Goal: Information Seeking & Learning: Learn about a topic

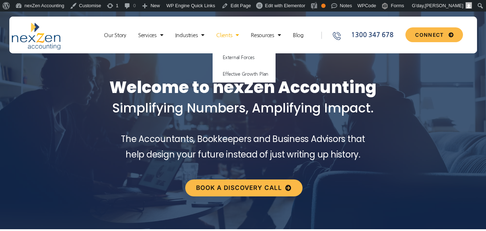
click at [222, 37] on link "Clients" at bounding box center [228, 35] width 30 height 7
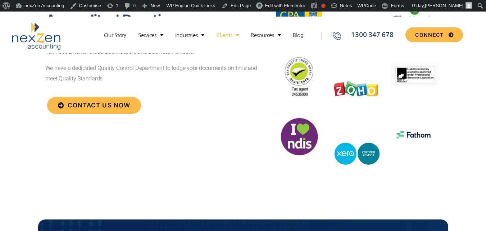
scroll to position [2282, 0]
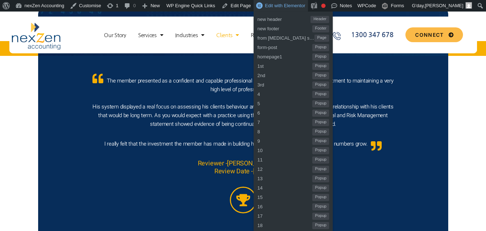
click at [269, 5] on span "Edit with Elementor" at bounding box center [285, 5] width 40 height 5
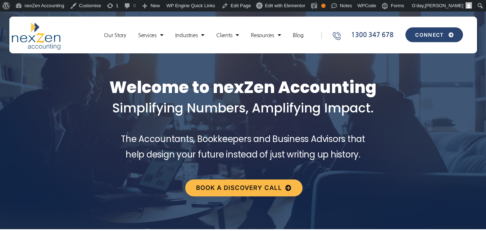
click at [432, 38] on link "CONNECT" at bounding box center [433, 34] width 57 height 15
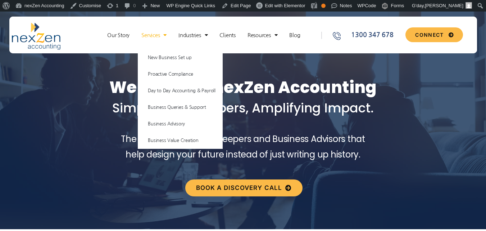
click at [153, 35] on link "Services" at bounding box center [154, 35] width 32 height 7
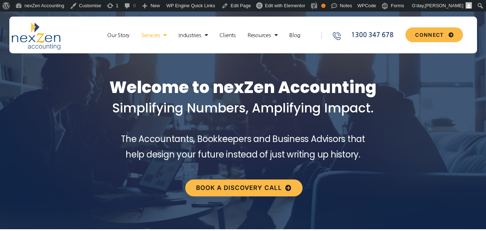
click at [153, 36] on link "Services" at bounding box center [154, 35] width 32 height 7
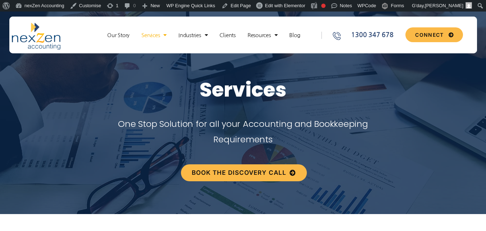
click at [64, 89] on h1 "Services" at bounding box center [243, 90] width 486 height 24
click at [236, 35] on link "Clients" at bounding box center [227, 35] width 23 height 7
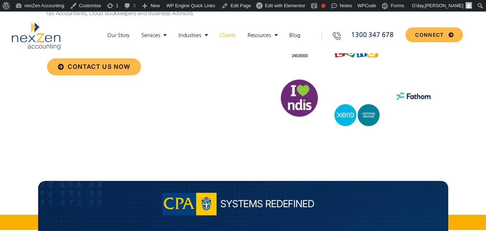
scroll to position [2210, 0]
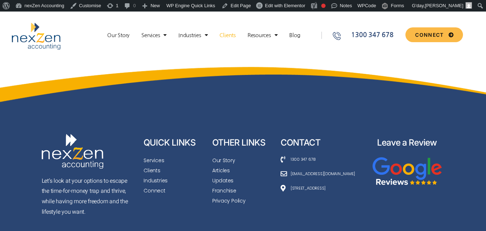
click at [148, 165] on span "Clients" at bounding box center [152, 170] width 17 height 10
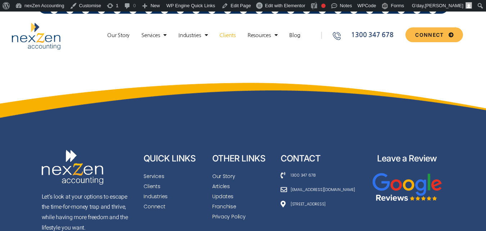
scroll to position [2210, 0]
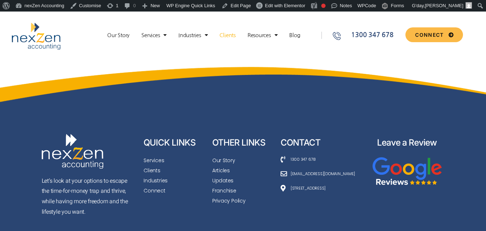
click at [150, 185] on span "Connect" at bounding box center [155, 190] width 22 height 10
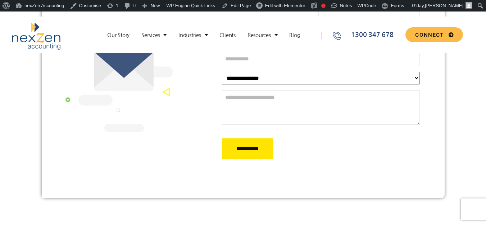
scroll to position [252, 0]
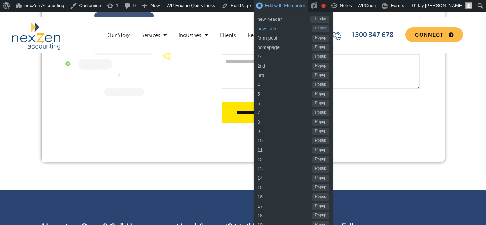
click at [274, 29] on span "new footer" at bounding box center [284, 27] width 55 height 9
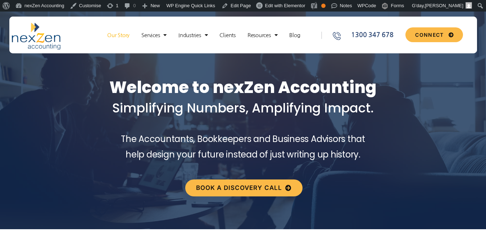
click at [118, 37] on link "Our Story" at bounding box center [119, 35] width 30 height 7
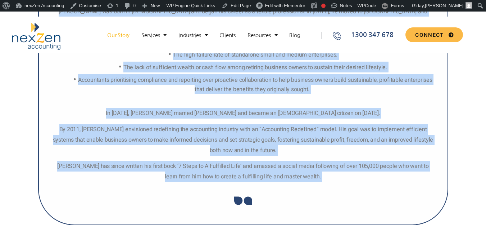
scroll to position [741, 0]
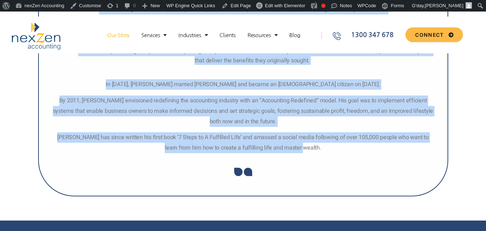
drag, startPoint x: 61, startPoint y: 77, endPoint x: 307, endPoint y: 147, distance: 256.1
click at [307, 147] on div "MBA. MPA. CPA. Registered Tax Agent. Cert. Property Law. Dip. Textile Engg. Muk…" at bounding box center [243, 57] width 384 height 191
copy div "Mukesh Bajaj was born in India and began his career as a textile professional. …"
click at [266, 4] on span "Edit with Elementor" at bounding box center [285, 5] width 40 height 5
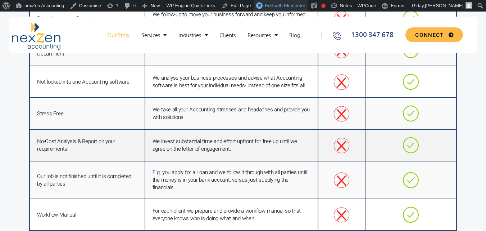
scroll to position [1797, 0]
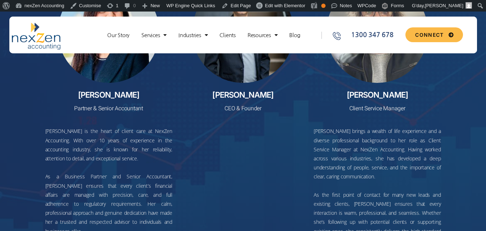
scroll to position [1907, 0]
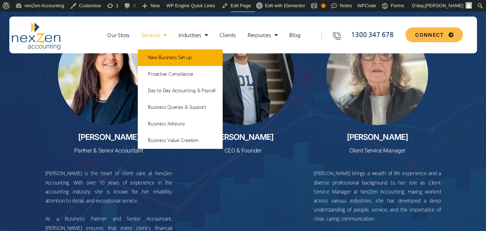
click at [158, 56] on link "New Business Set up" at bounding box center [180, 57] width 85 height 17
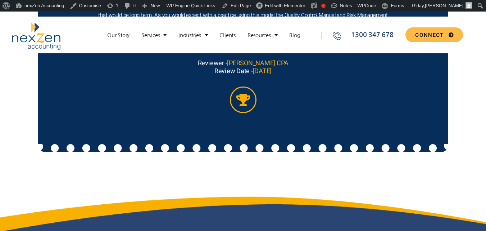
scroll to position [1983, 0]
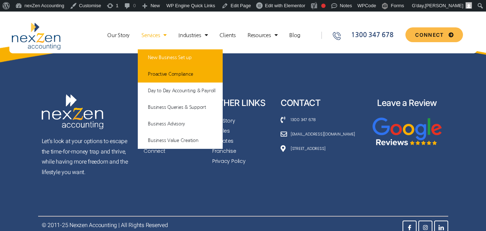
click at [156, 68] on link "Proactive Compliance" at bounding box center [180, 74] width 85 height 17
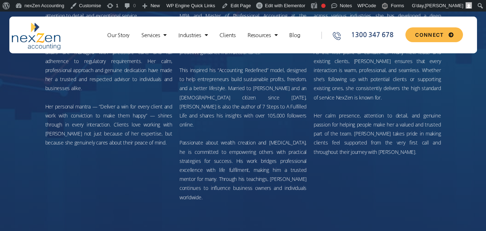
scroll to position [1366, 0]
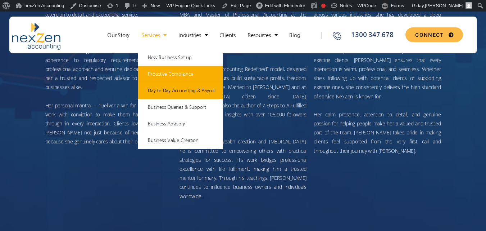
click at [167, 86] on link "Day to Day Accounting & Payroll" at bounding box center [180, 90] width 85 height 17
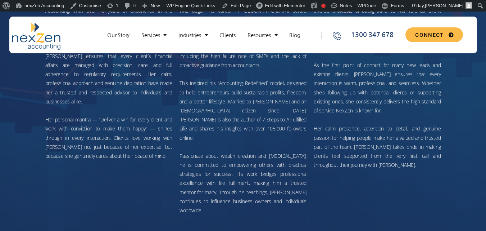
scroll to position [1223, 0]
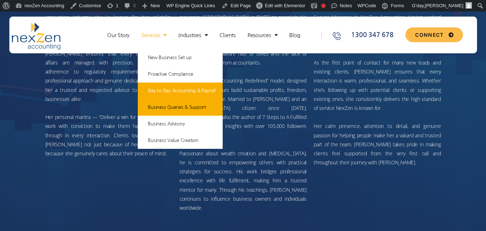
click at [169, 107] on link "Business Queries & Support" at bounding box center [180, 107] width 85 height 17
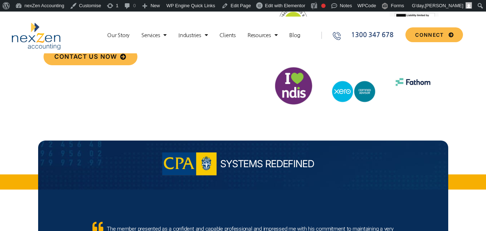
scroll to position [1547, 0]
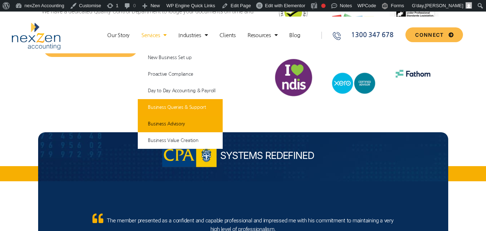
click at [166, 123] on link "Business Advisory" at bounding box center [180, 123] width 85 height 17
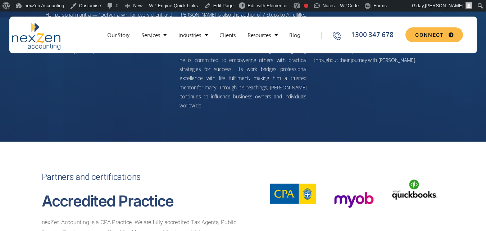
scroll to position [1979, 0]
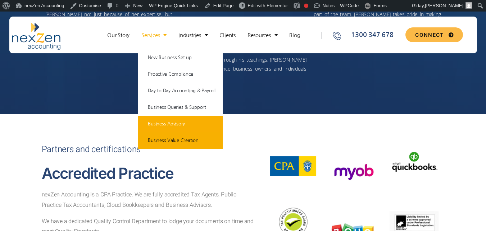
click at [163, 140] on link "Business Value Creation" at bounding box center [180, 140] width 85 height 17
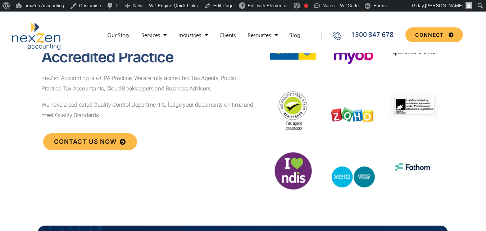
scroll to position [2445, 0]
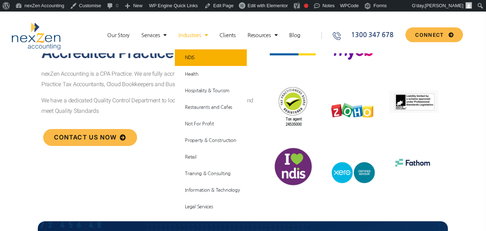
click at [195, 58] on link "NDIS" at bounding box center [211, 57] width 72 height 17
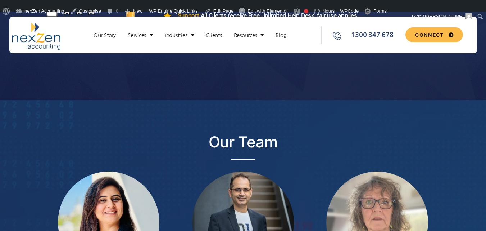
scroll to position [2230, 0]
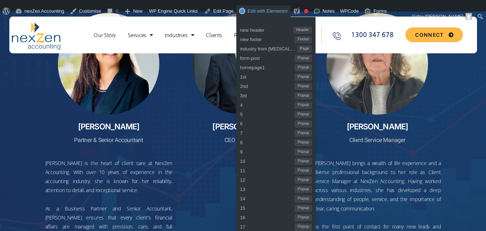
click at [259, 13] on span "Edit with Elementor" at bounding box center [268, 10] width 40 height 5
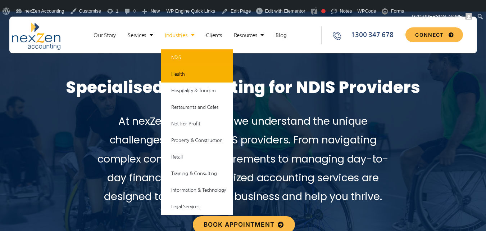
click at [186, 77] on link "Health" at bounding box center [197, 74] width 72 height 17
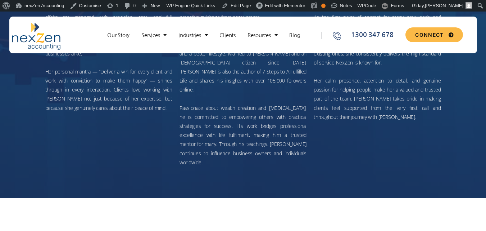
scroll to position [2195, 0]
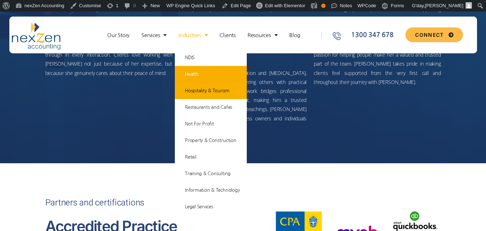
click at [209, 96] on link "Hospitality & Tourism" at bounding box center [211, 90] width 72 height 17
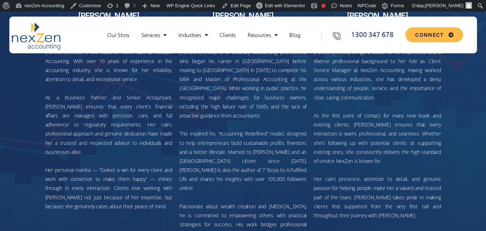
scroll to position [2195, 0]
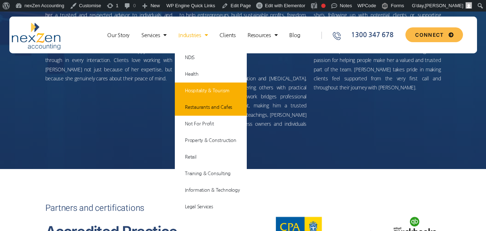
click at [196, 106] on link "Restaurants and Cafes" at bounding box center [211, 107] width 72 height 17
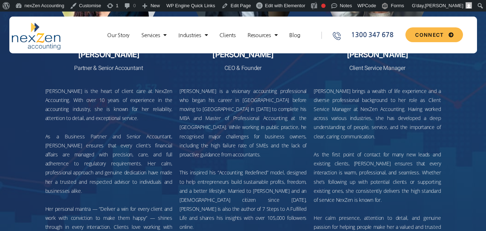
scroll to position [2122, 0]
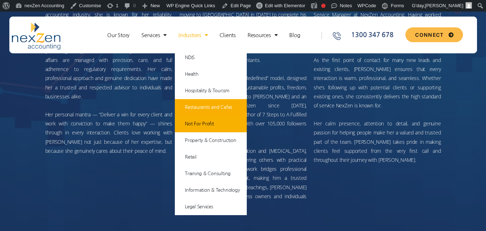
click at [195, 123] on link "Not For Profit" at bounding box center [211, 123] width 72 height 17
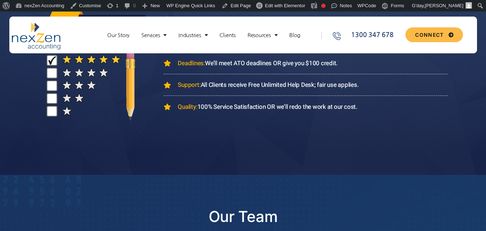
scroll to position [2280, 0]
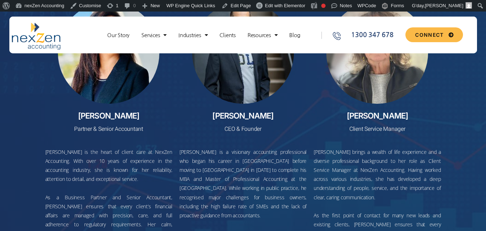
scroll to position [2012, 0]
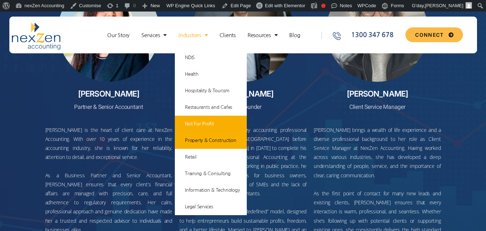
click at [208, 138] on link "Property & Construction" at bounding box center [211, 140] width 72 height 17
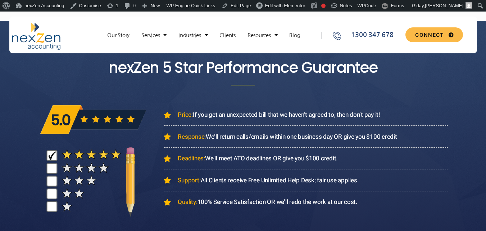
scroll to position [1878, 0]
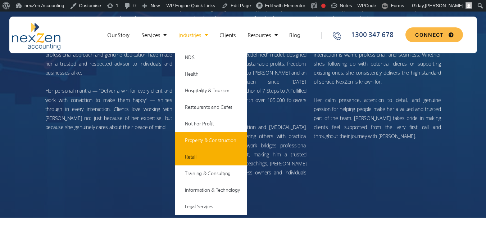
click at [204, 159] on link "Retail" at bounding box center [211, 157] width 72 height 17
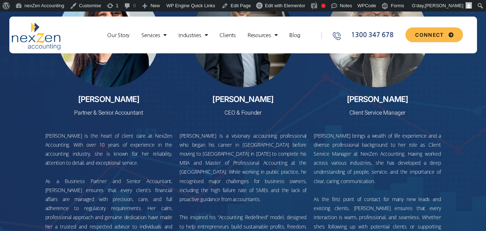
scroll to position [1967, 0]
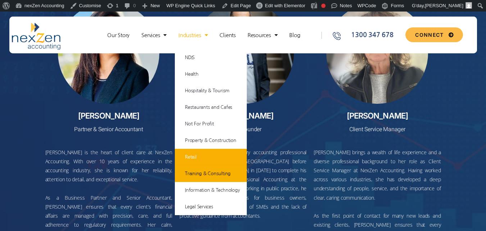
click at [205, 178] on link "Training & Consulting" at bounding box center [211, 173] width 72 height 17
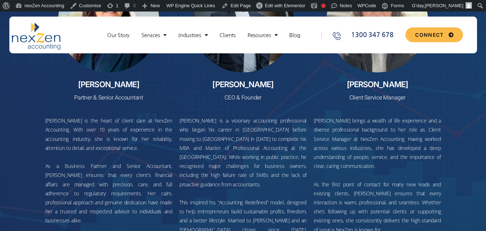
scroll to position [2146, 0]
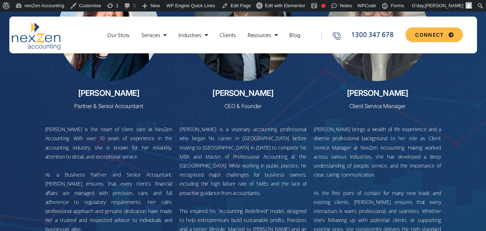
scroll to position [1975, 0]
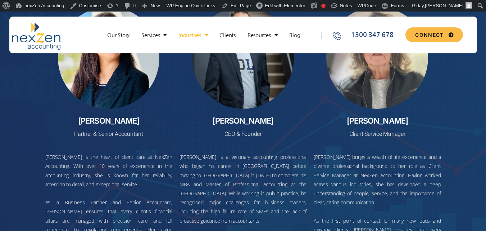
click at [201, 37] on link "Industries" at bounding box center [193, 35] width 36 height 7
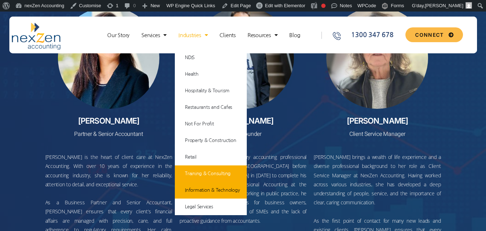
click at [217, 192] on link "Information & Technology" at bounding box center [211, 190] width 72 height 17
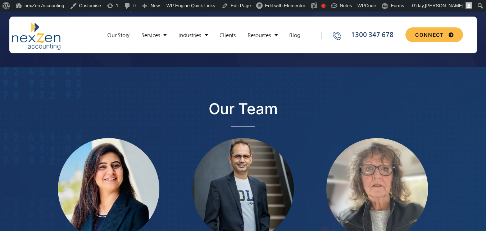
scroll to position [1815, 0]
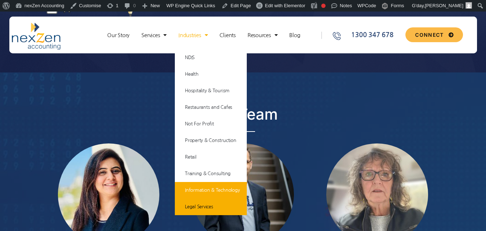
click at [210, 207] on link "Legal Services" at bounding box center [211, 206] width 72 height 17
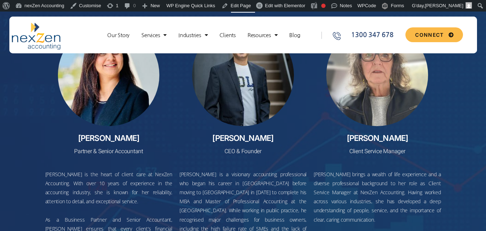
scroll to position [1944, 0]
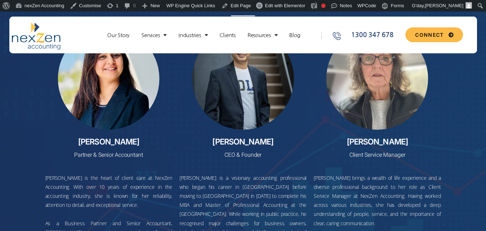
click at [220, 33] on link "Clients" at bounding box center [227, 35] width 23 height 7
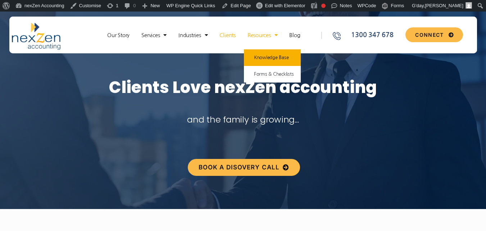
click at [274, 56] on link "Knowledge Base" at bounding box center [272, 57] width 57 height 17
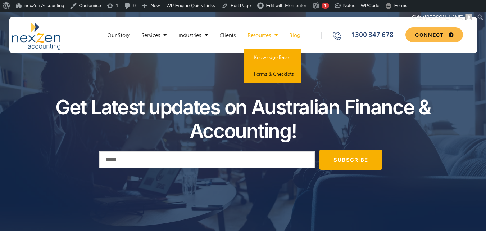
click at [276, 71] on link "Forms & Checklists" at bounding box center [272, 74] width 57 height 17
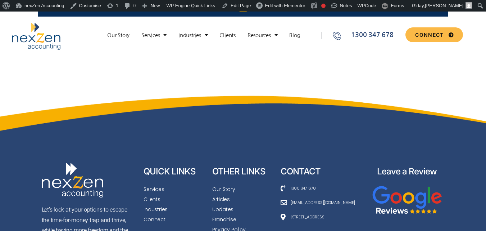
scroll to position [1950, 0]
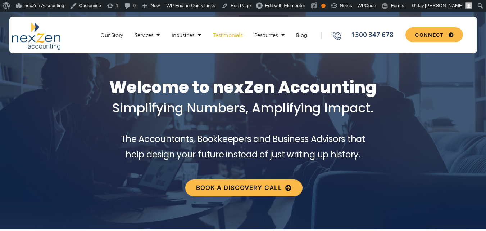
click at [228, 37] on link "Testimonials" at bounding box center [227, 35] width 37 height 7
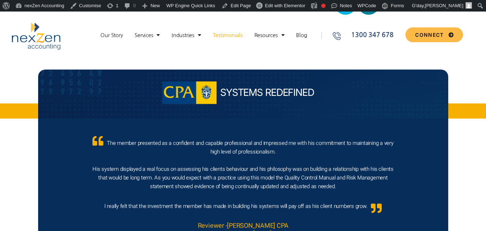
scroll to position [2210, 0]
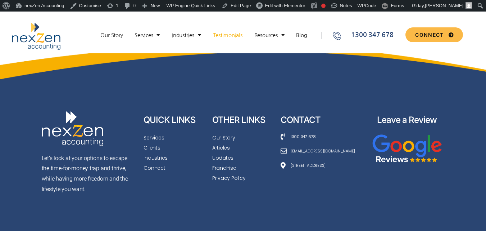
click at [157, 142] on span "Clients" at bounding box center [152, 147] width 17 height 10
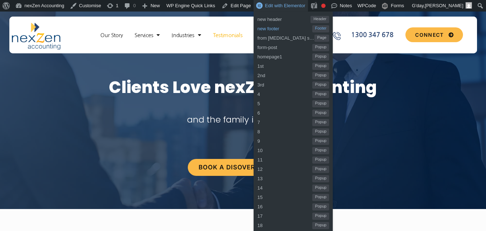
click at [280, 25] on span "new footer" at bounding box center [284, 27] width 55 height 9
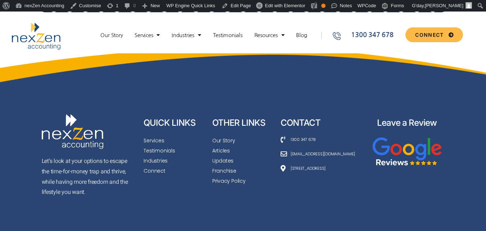
scroll to position [2785, 0]
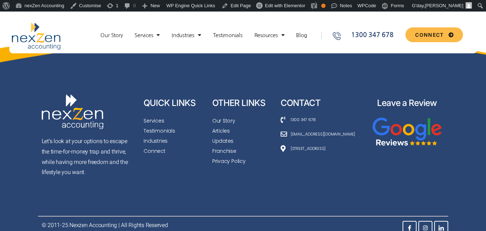
click at [228, 115] on span "Our Story" at bounding box center [223, 120] width 23 height 10
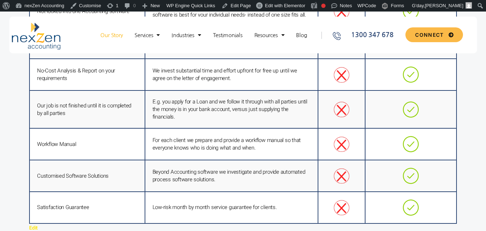
click at [486, 117] on html "Skip to the content Our Story Services New Business Set up Proactive Compliance…" at bounding box center [243, 153] width 486 height 3776
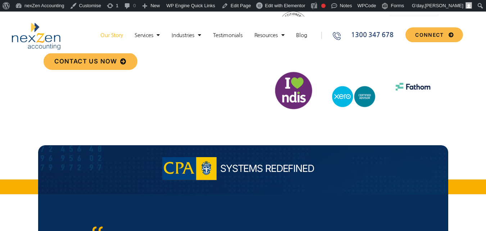
scroll to position [3151, 0]
